Goal: Information Seeking & Learning: Learn about a topic

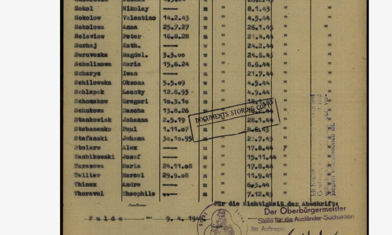
scroll to position [7, 0]
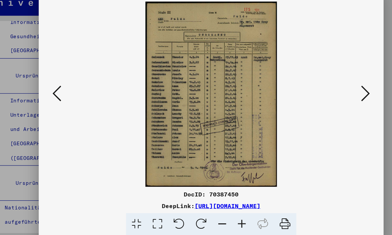
click at [332, 92] on icon at bounding box center [336, 100] width 8 height 16
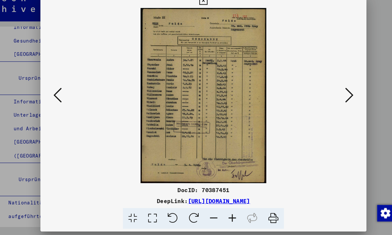
click at [334, 92] on icon at bounding box center [336, 100] width 8 height 16
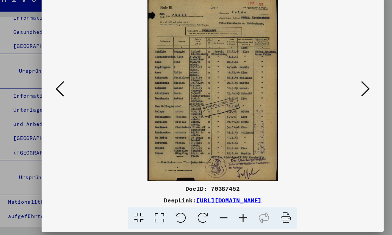
click at [335, 92] on icon at bounding box center [336, 100] width 8 height 16
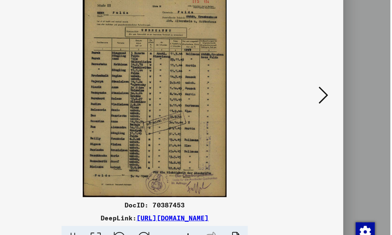
scroll to position [0, 0]
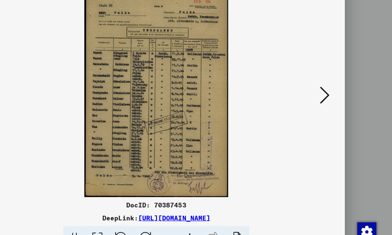
click at [332, 92] on icon at bounding box center [336, 100] width 8 height 16
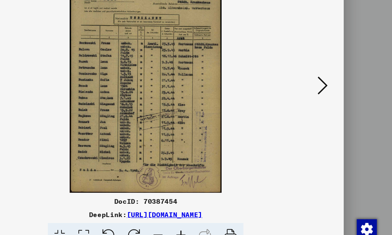
click at [332, 92] on icon at bounding box center [336, 100] width 8 height 16
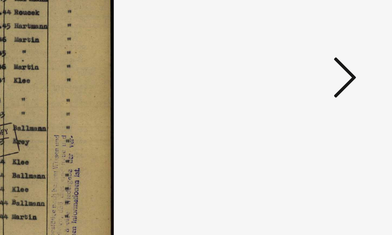
click at [332, 92] on icon at bounding box center [336, 100] width 8 height 16
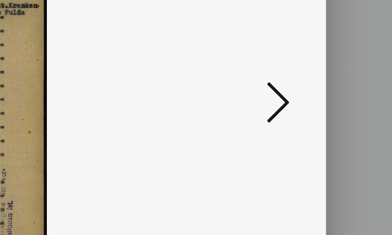
click at [332, 92] on icon at bounding box center [336, 100] width 8 height 16
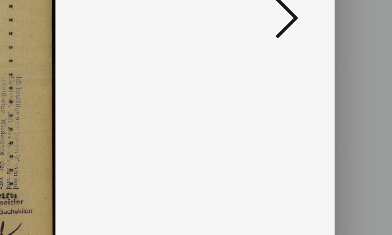
click at [332, 92] on icon at bounding box center [336, 100] width 8 height 16
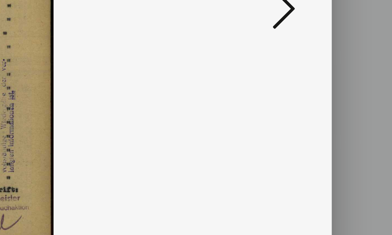
click at [332, 92] on icon at bounding box center [336, 100] width 8 height 16
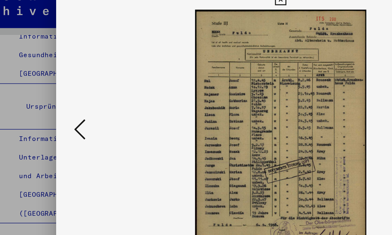
click at [60, 92] on button at bounding box center [56, 100] width 12 height 19
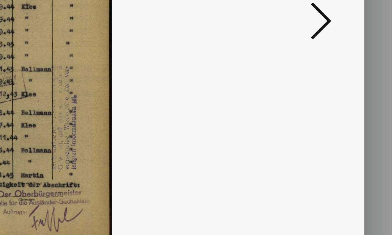
click at [332, 92] on icon at bounding box center [336, 100] width 8 height 16
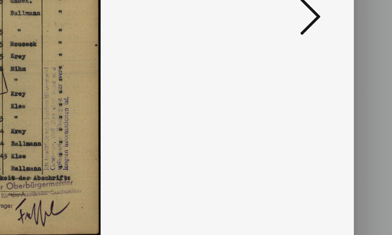
click at [332, 92] on icon at bounding box center [336, 100] width 8 height 16
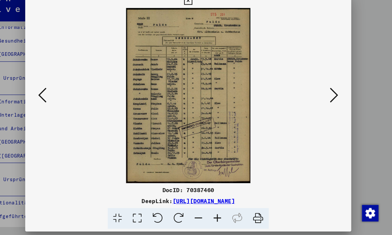
click at [332, 92] on icon at bounding box center [336, 100] width 8 height 16
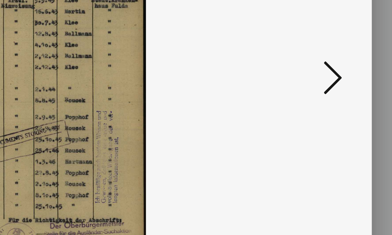
click at [332, 92] on icon at bounding box center [336, 100] width 8 height 16
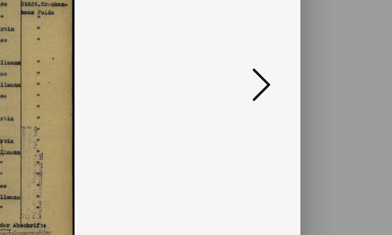
click at [332, 92] on icon at bounding box center [336, 100] width 8 height 16
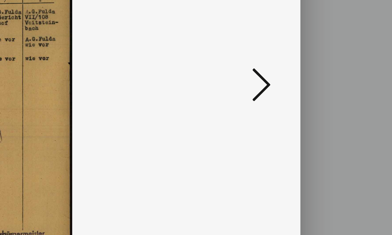
click at [332, 92] on icon at bounding box center [336, 100] width 8 height 16
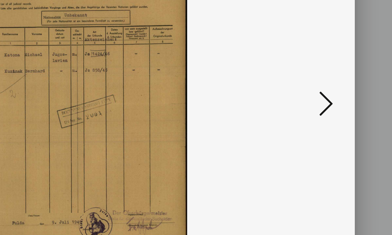
click at [330, 91] on button at bounding box center [336, 100] width 12 height 19
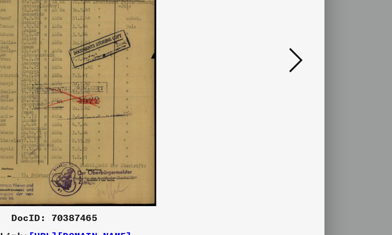
click at [332, 92] on icon at bounding box center [336, 100] width 8 height 16
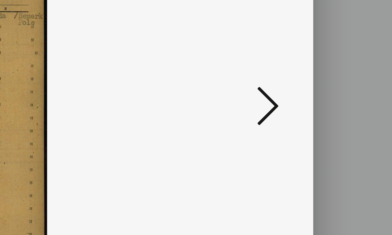
click at [332, 92] on icon at bounding box center [336, 100] width 8 height 16
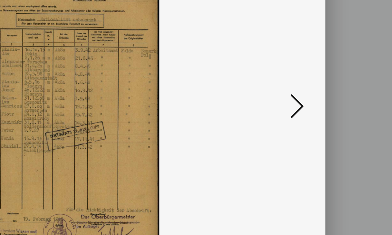
click at [332, 92] on icon at bounding box center [336, 100] width 8 height 16
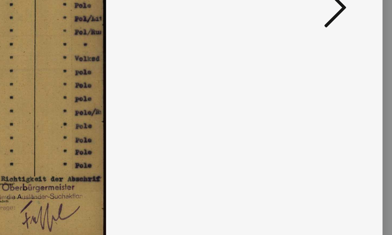
click at [332, 92] on icon at bounding box center [336, 100] width 8 height 16
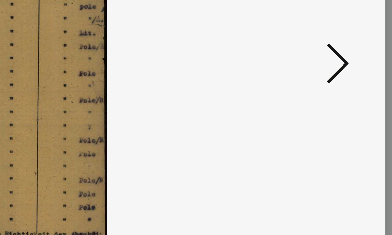
click at [332, 92] on icon at bounding box center [336, 100] width 8 height 16
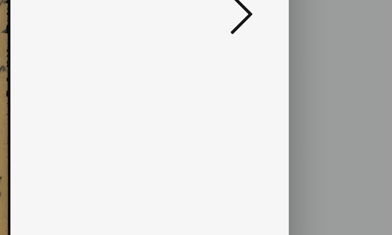
click at [332, 92] on icon at bounding box center [336, 100] width 8 height 16
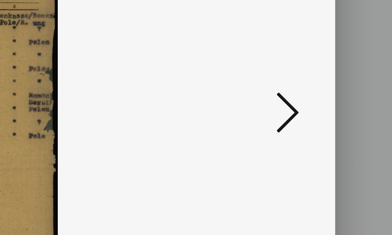
click at [332, 92] on icon at bounding box center [336, 100] width 8 height 16
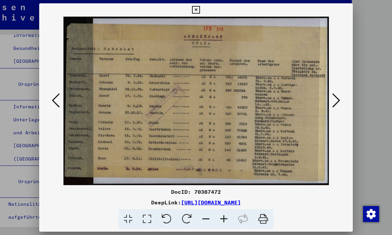
click at [339, 103] on icon at bounding box center [336, 100] width 8 height 16
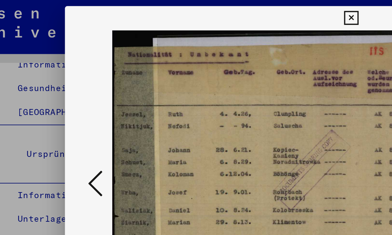
click at [50, 93] on button at bounding box center [56, 100] width 12 height 19
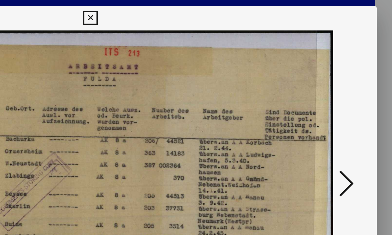
click at [200, 10] on icon at bounding box center [196, 10] width 8 height 8
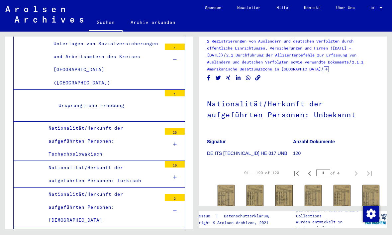
scroll to position [2313, 0]
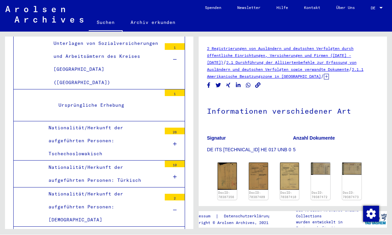
click at [229, 172] on img at bounding box center [227, 176] width 19 height 27
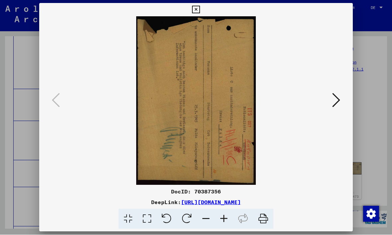
click at [336, 102] on icon at bounding box center [336, 100] width 8 height 16
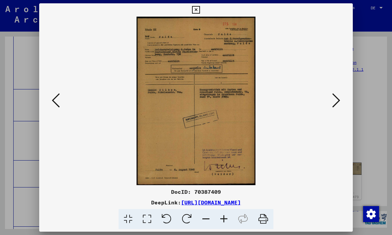
click at [337, 102] on icon at bounding box center [336, 100] width 8 height 16
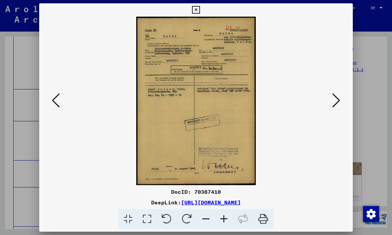
click at [336, 98] on icon at bounding box center [336, 100] width 8 height 16
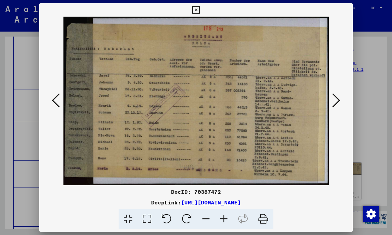
click at [337, 101] on icon at bounding box center [336, 100] width 8 height 16
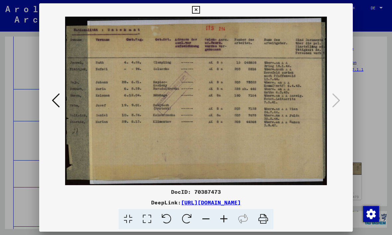
click at [200, 13] on icon at bounding box center [196, 10] width 8 height 8
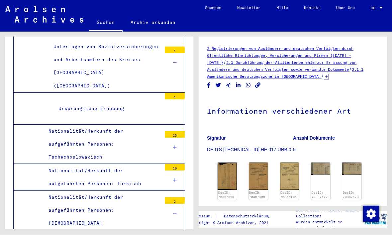
scroll to position [2305, 0]
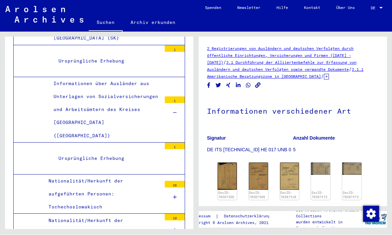
scroll to position [2249, 0]
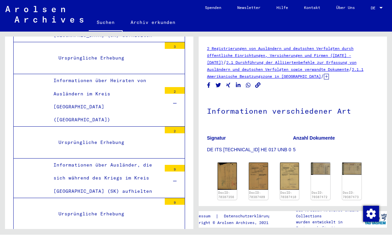
scroll to position [2031, 0]
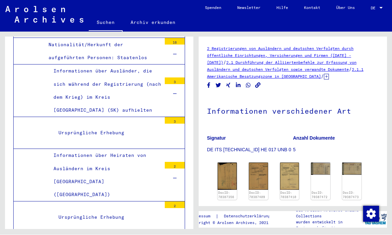
scroll to position [1957, 0]
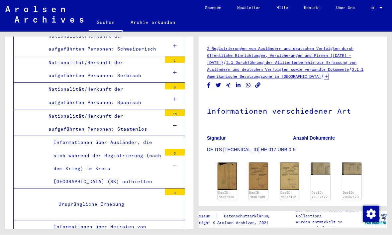
scroll to position [1889, 0]
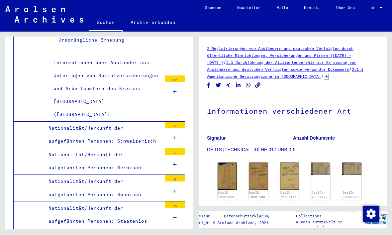
scroll to position [1793, 0]
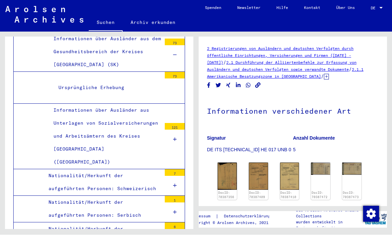
scroll to position [1749, 0]
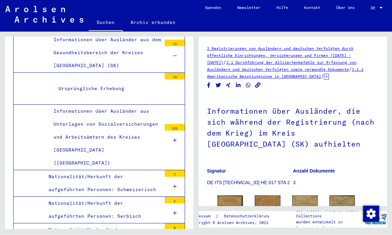
click at [234, 207] on img at bounding box center [230, 213] width 25 height 35
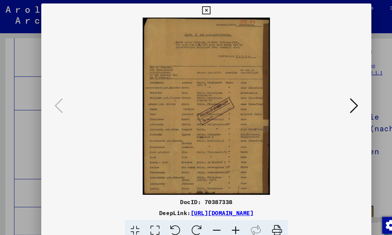
click at [340, 105] on icon at bounding box center [336, 100] width 8 height 16
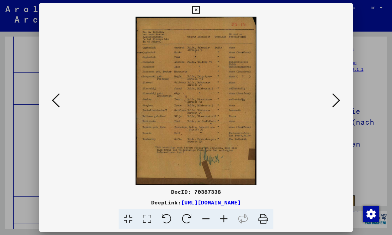
click at [338, 101] on icon at bounding box center [336, 100] width 8 height 16
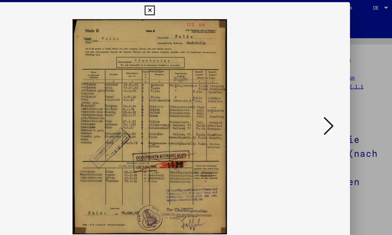
click at [330, 99] on button at bounding box center [336, 100] width 12 height 19
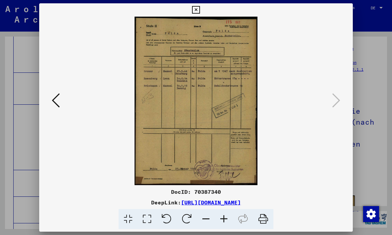
click at [202, 9] on button at bounding box center [196, 9] width 12 height 13
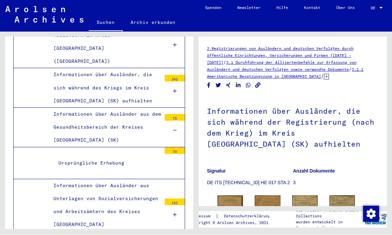
scroll to position [1677, 0]
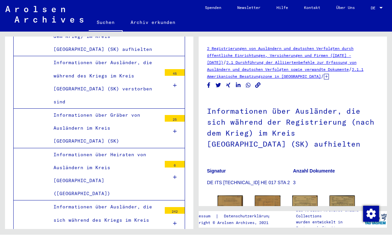
scroll to position [1540, 0]
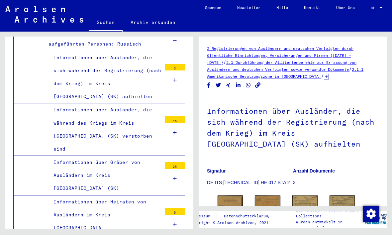
scroll to position [1492, 0]
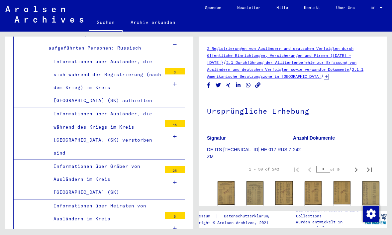
click at [226, 190] on img at bounding box center [226, 193] width 17 height 24
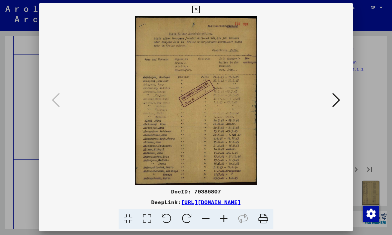
click at [336, 101] on icon at bounding box center [336, 100] width 8 height 16
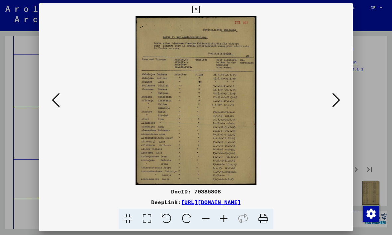
click at [338, 101] on icon at bounding box center [336, 100] width 8 height 16
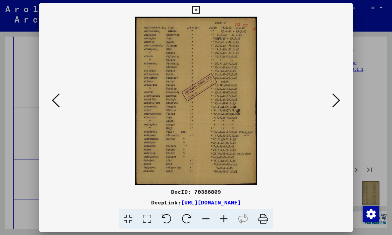
click at [337, 102] on icon at bounding box center [336, 100] width 8 height 16
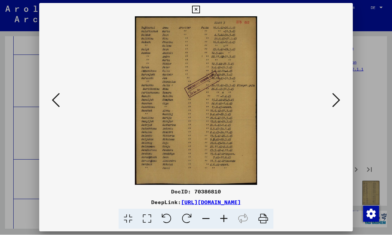
click at [341, 101] on button at bounding box center [336, 100] width 12 height 19
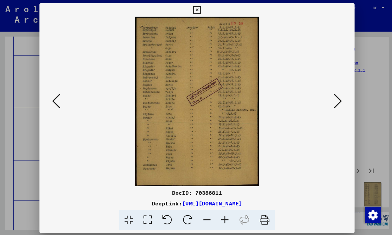
click at [200, 9] on icon at bounding box center [196, 10] width 8 height 8
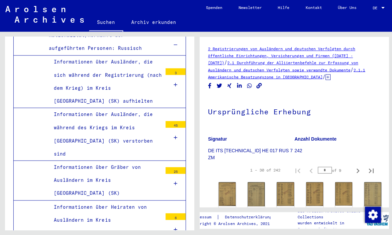
click at [325, 74] on icon at bounding box center [326, 77] width 5 height 6
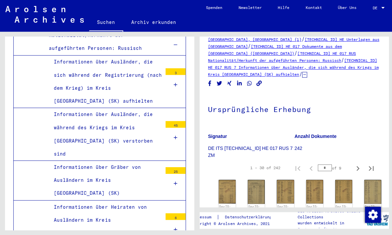
scroll to position [100, 0]
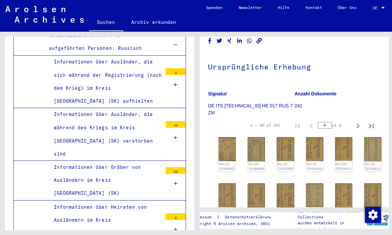
click at [366, 161] on link "DocID: 70386812" at bounding box center [371, 165] width 16 height 8
click at [225, 148] on img at bounding box center [226, 149] width 17 height 24
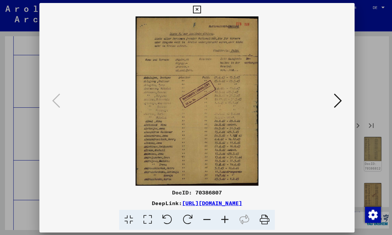
click at [338, 101] on icon at bounding box center [336, 100] width 8 height 16
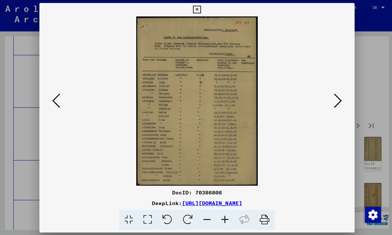
click at [338, 98] on icon at bounding box center [336, 100] width 8 height 16
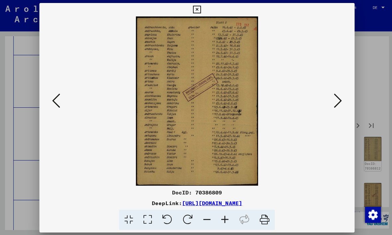
click at [341, 100] on button at bounding box center [336, 100] width 12 height 19
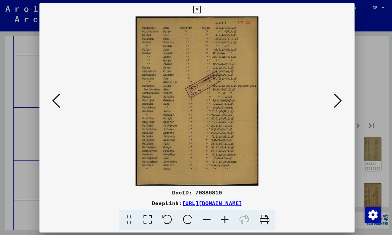
click at [341, 100] on button at bounding box center [336, 100] width 12 height 19
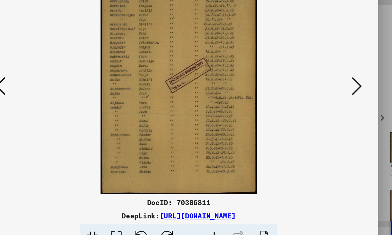
click at [50, 91] on button at bounding box center [56, 100] width 12 height 19
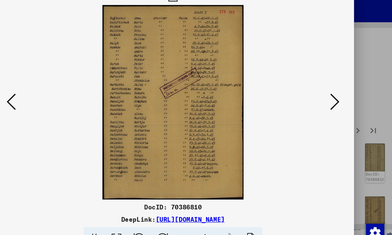
click at [332, 92] on icon at bounding box center [336, 100] width 8 height 16
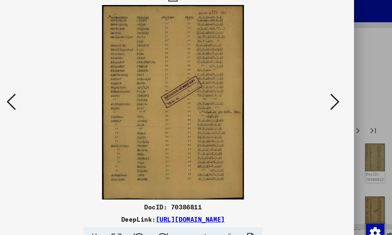
click at [332, 92] on icon at bounding box center [336, 100] width 8 height 16
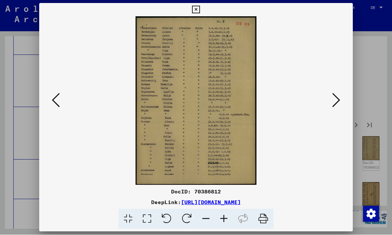
click at [334, 108] on button at bounding box center [336, 100] width 12 height 19
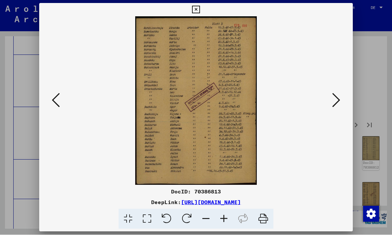
click at [202, 5] on button at bounding box center [196, 9] width 12 height 13
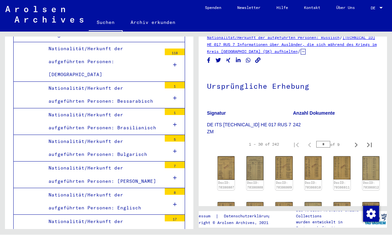
scroll to position [81, 0]
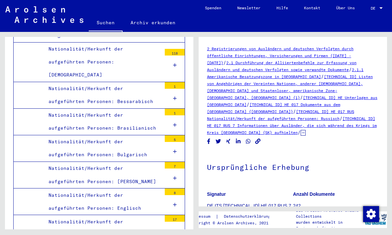
click at [362, 152] on h1 "Ursprüngliche Erhebung" at bounding box center [293, 166] width 172 height 29
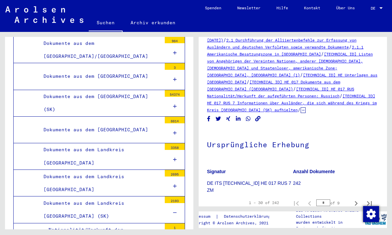
scroll to position [12, 0]
